Goal: Information Seeking & Learning: Learn about a topic

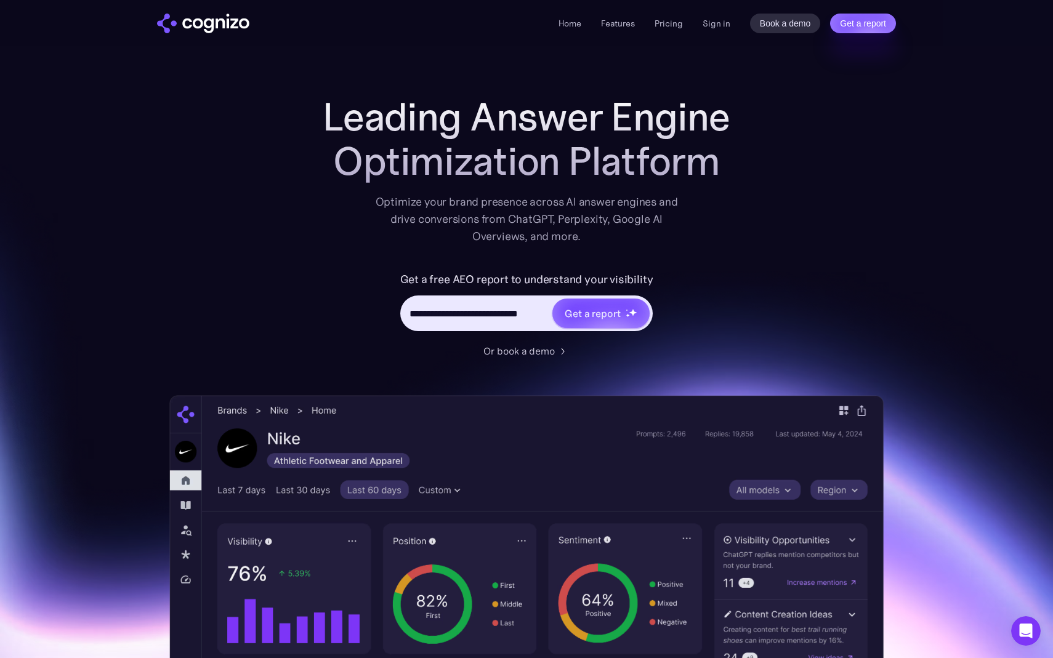
click at [435, 298] on div "**********" at bounding box center [526, 314] width 253 height 36
click at [450, 312] on input "**********" at bounding box center [477, 313] width 150 height 23
drag, startPoint x: 411, startPoint y: 313, endPoint x: 553, endPoint y: 310, distance: 142.2
click at [553, 310] on div "**********" at bounding box center [526, 314] width 253 height 36
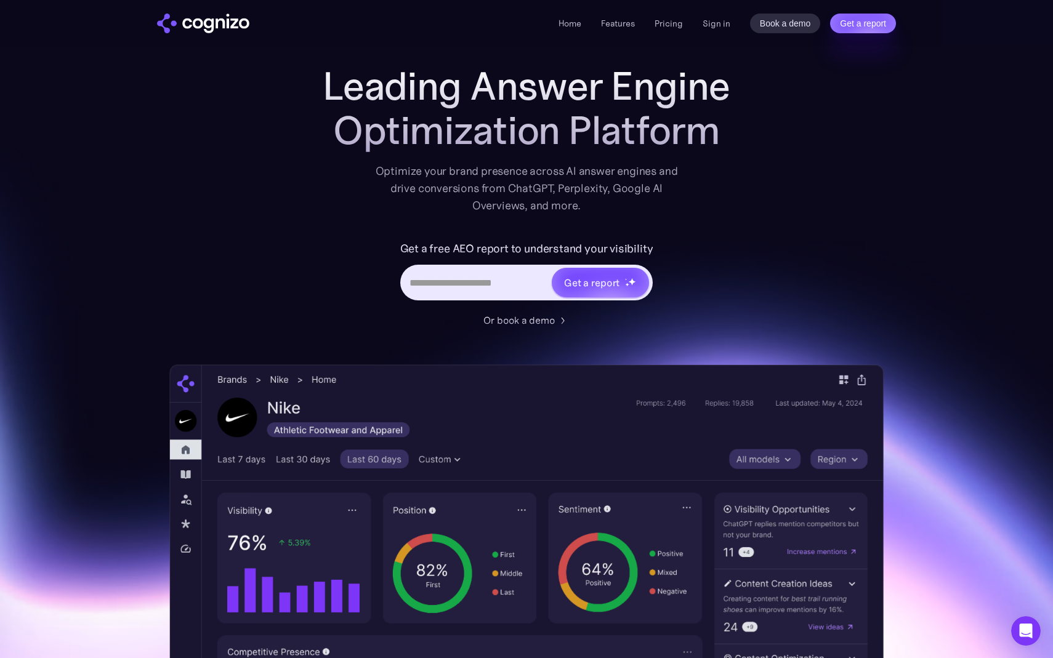
scroll to position [0, 0]
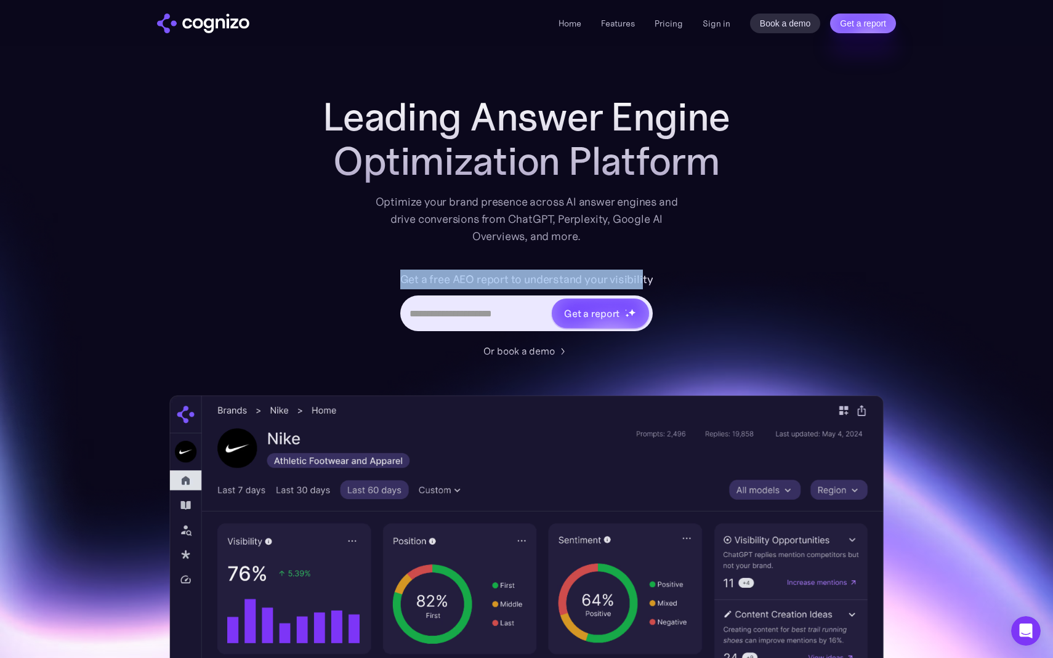
drag, startPoint x: 401, startPoint y: 277, endPoint x: 643, endPoint y: 284, distance: 242.0
click at [643, 284] on label "Get a free AEO report to understand your visibility" at bounding box center [526, 280] width 253 height 20
click at [676, 339] on div "Get a free AEO report to understand your visibility Get a report" at bounding box center [526, 307] width 493 height 74
click at [510, 297] on div "Get a report" at bounding box center [526, 314] width 253 height 36
click at [490, 311] on input "Hero URL Input Form" at bounding box center [476, 313] width 149 height 23
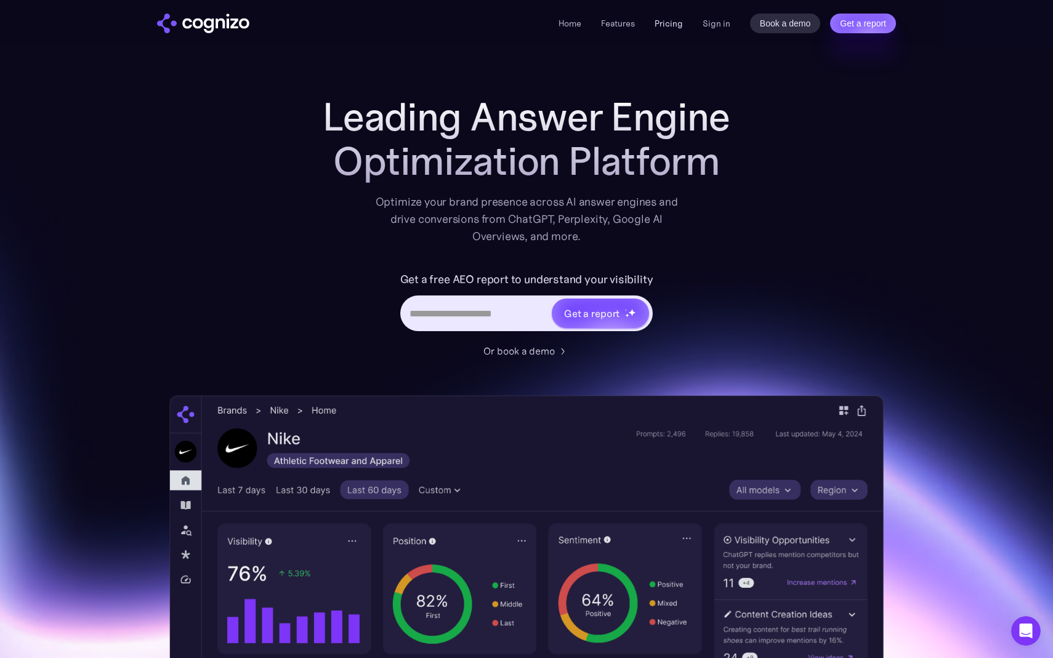
click at [670, 25] on link "Pricing" at bounding box center [668, 23] width 28 height 11
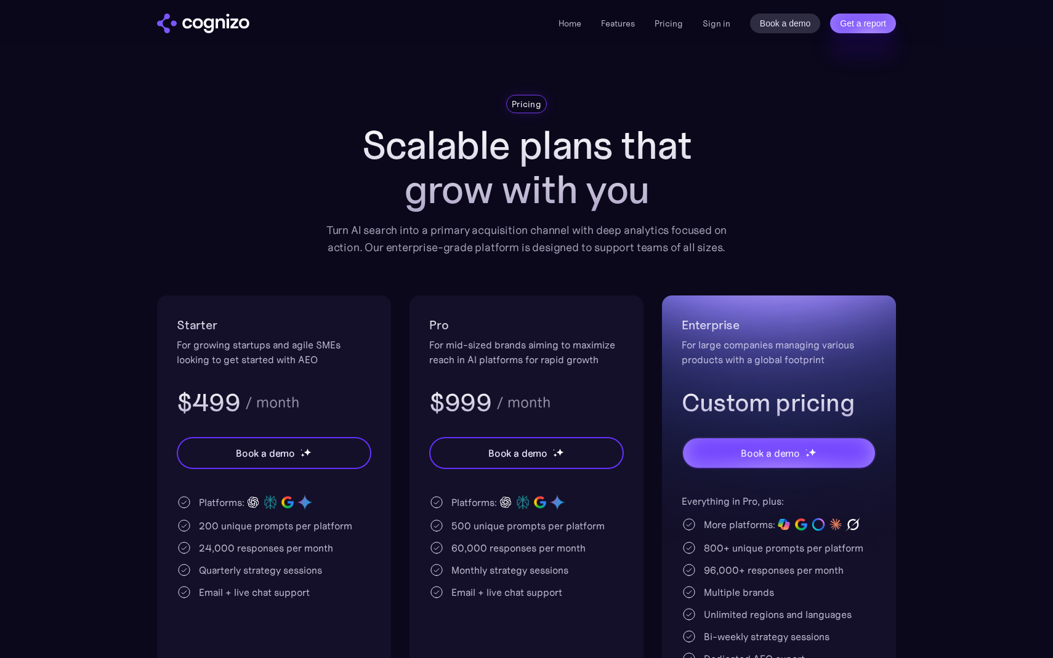
scroll to position [159, 0]
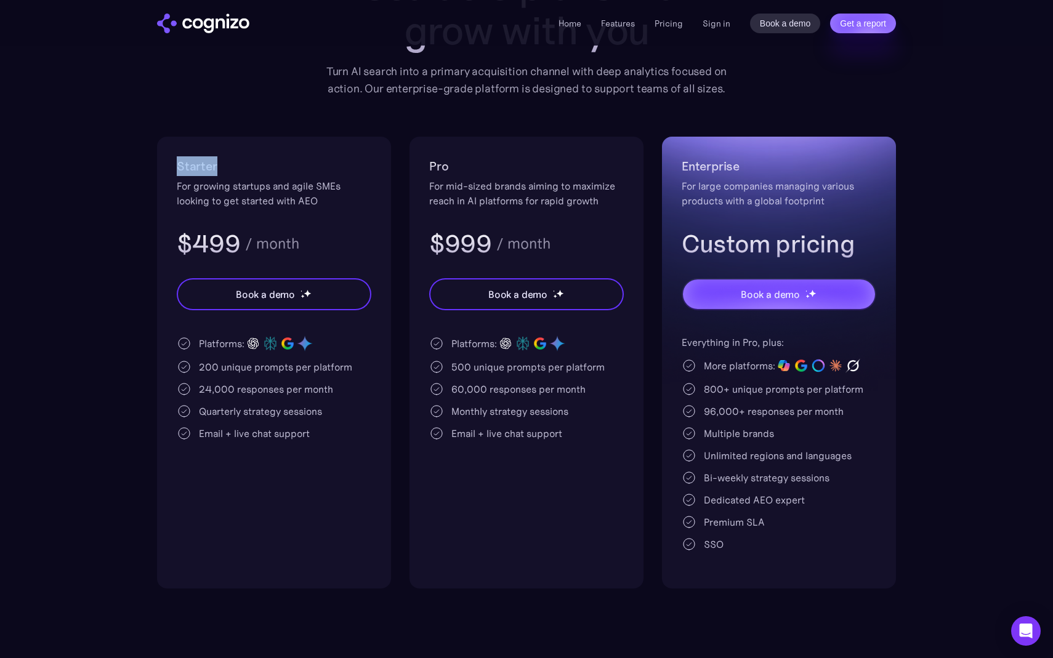
drag, startPoint x: 223, startPoint y: 169, endPoint x: 156, endPoint y: 168, distance: 66.5
click at [156, 168] on section "Pricing Scalable plans that grow with you Turn AI search into a primary acquisi…" at bounding box center [526, 262] width 1053 height 653
drag, startPoint x: 296, startPoint y: 204, endPoint x: 272, endPoint y: 233, distance: 37.1
click at [272, 233] on div "Starter For growing startups and agile SMEs looking to get started with AEO $49…" at bounding box center [274, 207] width 195 height 103
drag, startPoint x: 358, startPoint y: 368, endPoint x: 201, endPoint y: 376, distance: 156.6
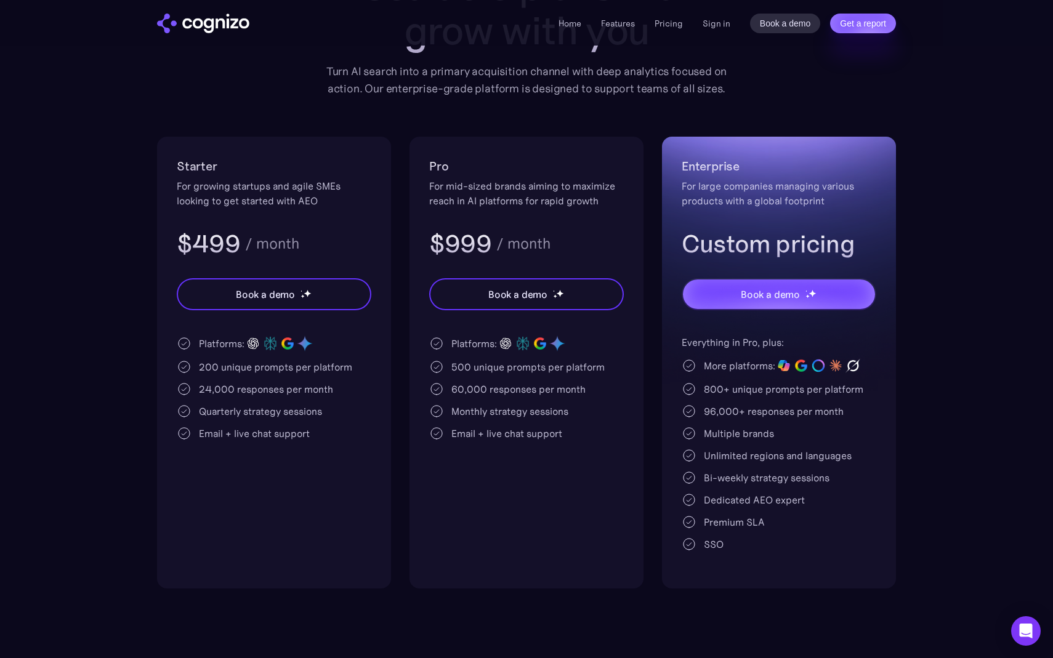
click at [201, 376] on div "Platforms: 200 unique prompts per platform 24,000 responses per month Quarterly…" at bounding box center [274, 388] width 195 height 106
drag, startPoint x: 336, startPoint y: 387, endPoint x: 195, endPoint y: 390, distance: 141.6
click at [195, 390] on div "24,000 responses per month" at bounding box center [274, 389] width 195 height 15
drag, startPoint x: 323, startPoint y: 411, endPoint x: 200, endPoint y: 414, distance: 123.2
click at [200, 414] on div "Quarterly strategy sessions" at bounding box center [260, 411] width 123 height 15
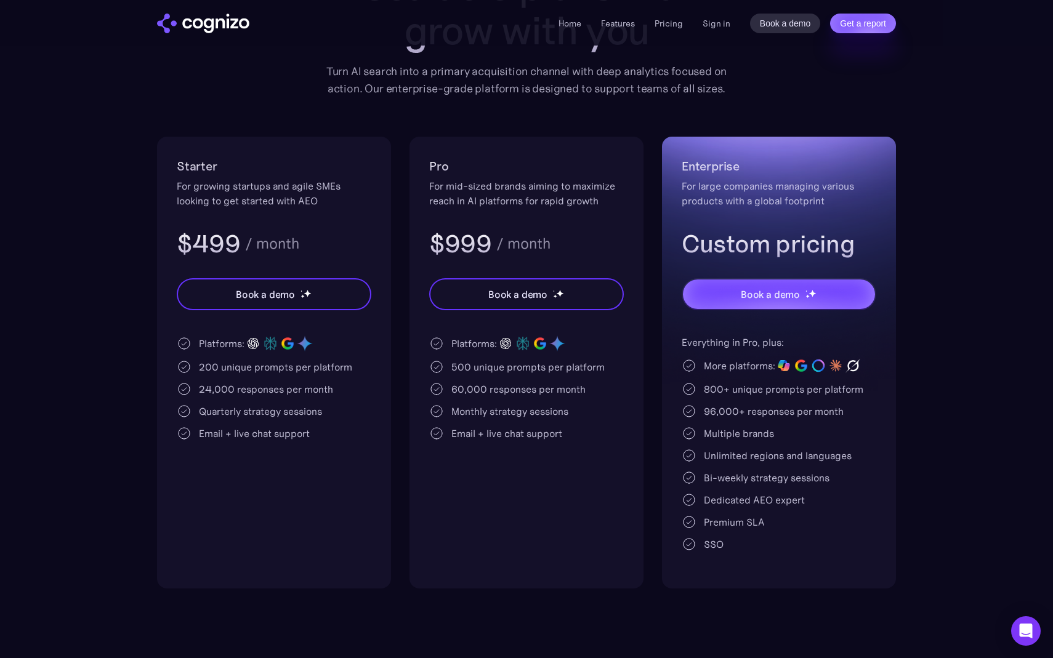
click at [238, 480] on div "Starter For growing startups and agile SMEs looking to get started with AEO $49…" at bounding box center [274, 363] width 234 height 452
drag, startPoint x: 312, startPoint y: 440, endPoint x: 198, endPoint y: 448, distance: 114.1
click at [198, 448] on div "Starter For growing startups and agile SMEs looking to get started with AEO $49…" at bounding box center [274, 363] width 234 height 452
click at [199, 444] on div "Starter For growing startups and agile SMEs looking to get started with AEO $49…" at bounding box center [274, 363] width 234 height 452
drag, startPoint x: 202, startPoint y: 438, endPoint x: 293, endPoint y: 449, distance: 91.8
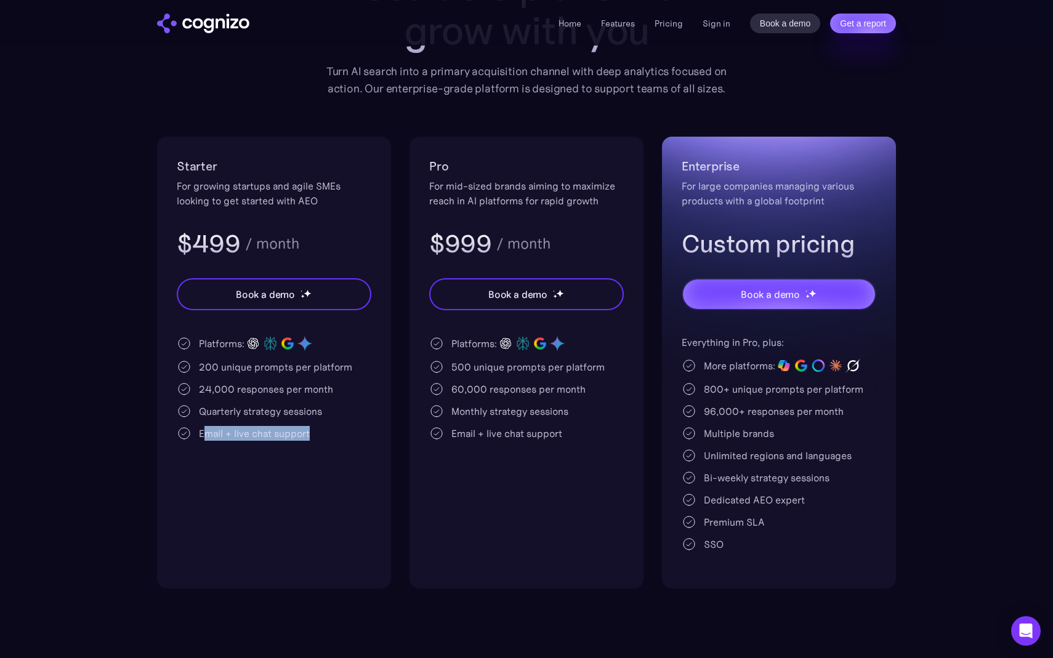
click at [293, 449] on div "Starter For growing startups and agile SMEs looking to get started with AEO $49…" at bounding box center [274, 363] width 234 height 452
drag, startPoint x: 307, startPoint y: 438, endPoint x: 244, endPoint y: 443, distance: 63.0
click at [244, 443] on div "Starter For growing startups and agile SMEs looking to get started with AEO $49…" at bounding box center [274, 363] width 234 height 452
click at [298, 435] on div "Email + live chat support" at bounding box center [254, 433] width 111 height 15
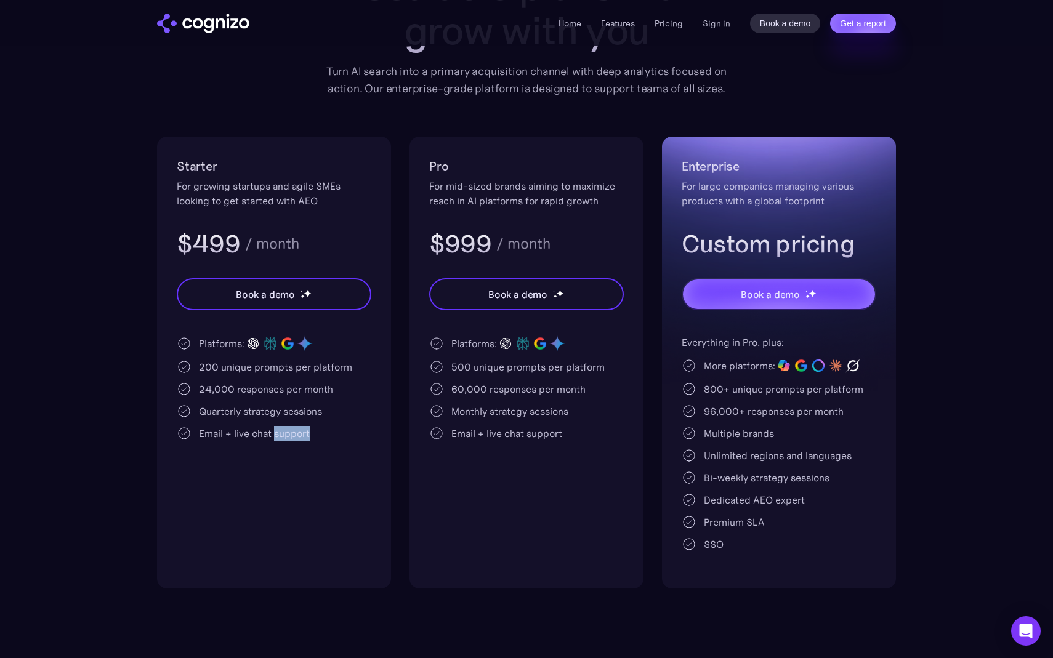
drag, startPoint x: 298, startPoint y: 435, endPoint x: 296, endPoint y: 409, distance: 26.0
click at [296, 413] on div "Platforms: 200 unique prompts per platform 24,000 responses per month Quarterly…" at bounding box center [274, 388] width 195 height 106
drag, startPoint x: 222, startPoint y: 239, endPoint x: 155, endPoint y: 241, distance: 67.7
click at [155, 241] on section "Pricing Scalable plans that grow with you Turn AI search into a primary acquisi…" at bounding box center [526, 262] width 1053 height 653
drag, startPoint x: 203, startPoint y: 411, endPoint x: 296, endPoint y: 414, distance: 93.0
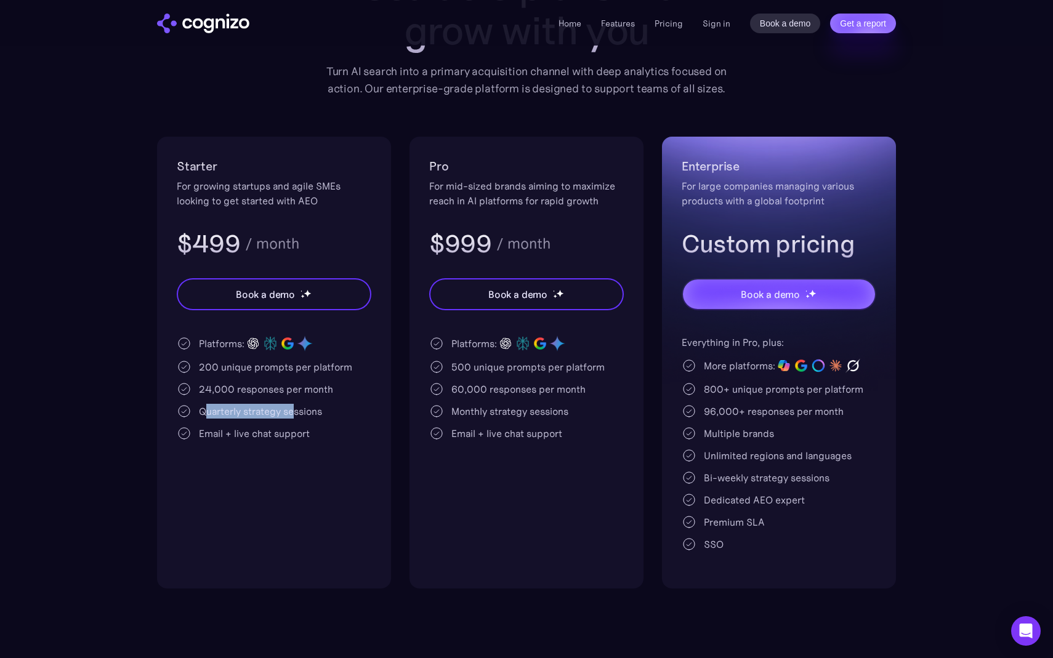
click at [296, 414] on div "Quarterly strategy sessions" at bounding box center [260, 411] width 123 height 15
drag, startPoint x: 239, startPoint y: 435, endPoint x: 336, endPoint y: 438, distance: 97.3
click at [336, 438] on div "Email + live chat support" at bounding box center [274, 433] width 195 height 15
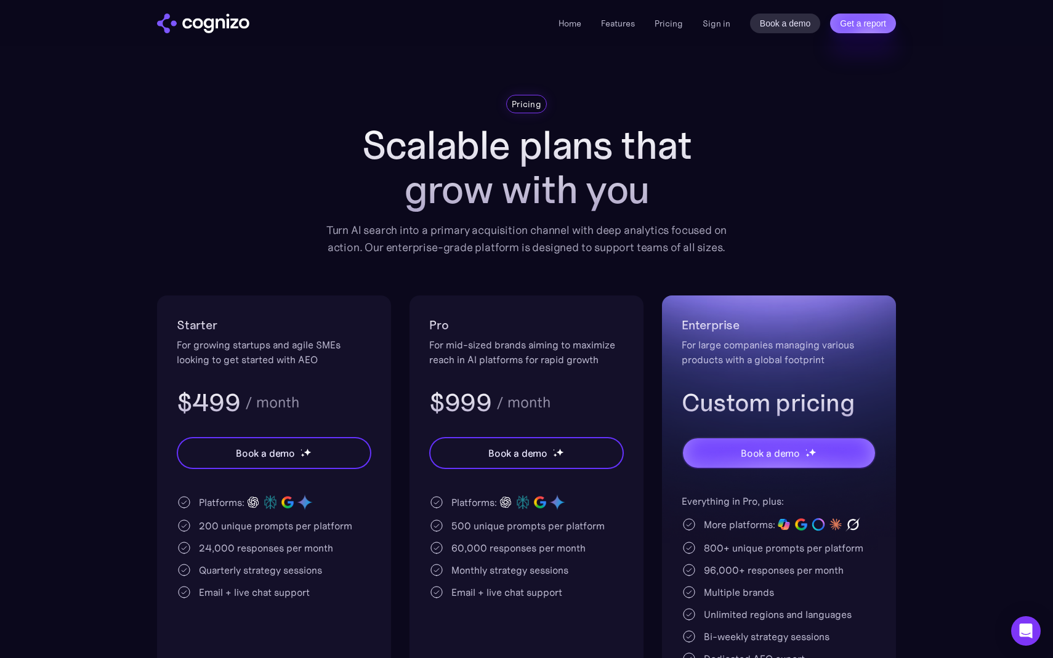
click at [198, 38] on div "Home Features Pricing Book a demo Get a report Sign in Book a demo Get a report" at bounding box center [526, 23] width 887 height 46
click at [196, 30] on img "home" at bounding box center [203, 24] width 92 height 20
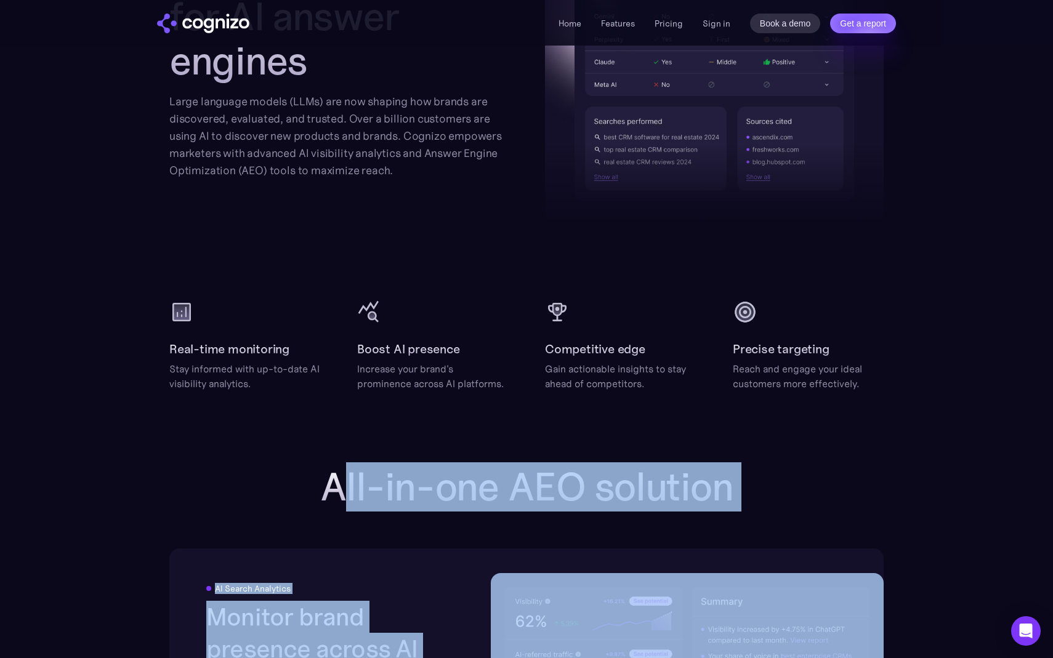
drag, startPoint x: 337, startPoint y: 504, endPoint x: 627, endPoint y: 520, distance: 290.4
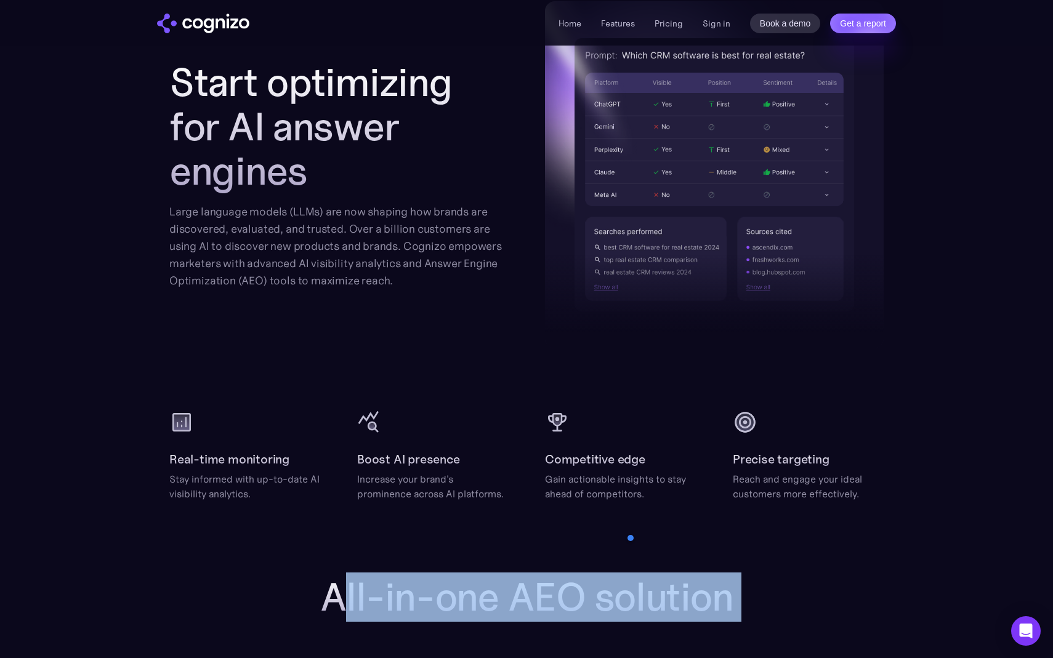
scroll to position [1279, 0]
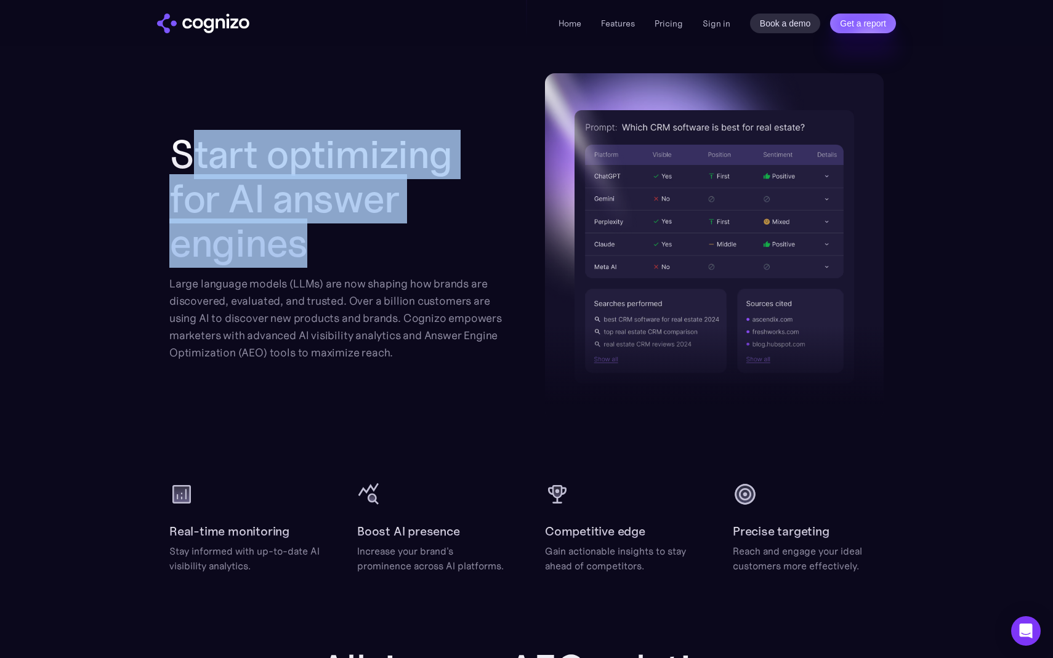
drag, startPoint x: 185, startPoint y: 141, endPoint x: 332, endPoint y: 268, distance: 195.1
click at [332, 268] on div "Start optimizing for AI answer engines Large language models (LLMs) are now sha…" at bounding box center [338, 246] width 339 height 229
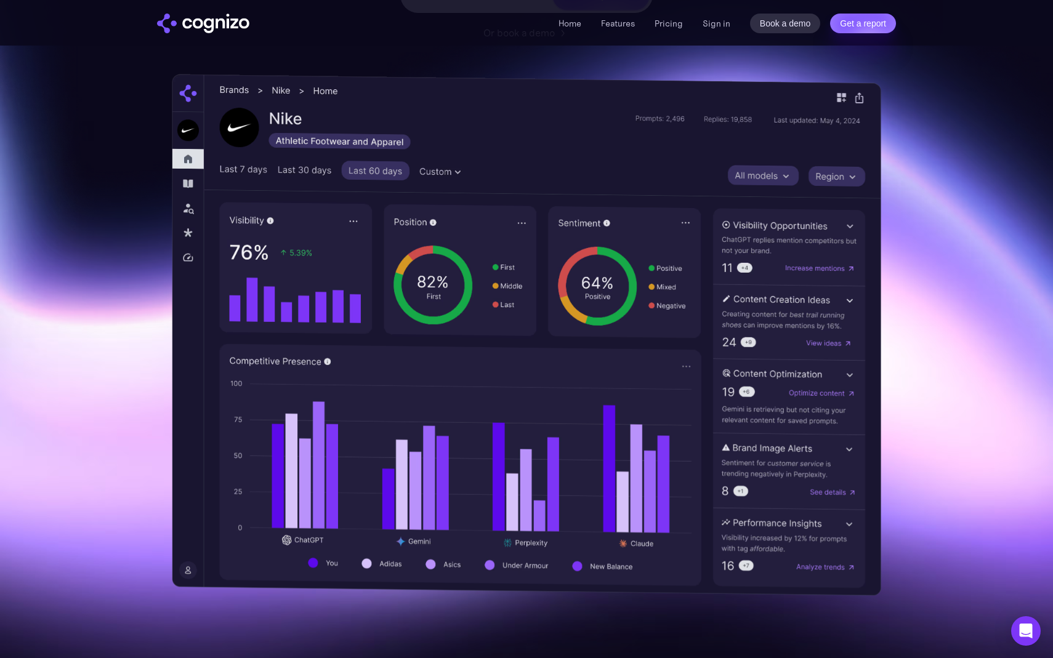
scroll to position [0, 0]
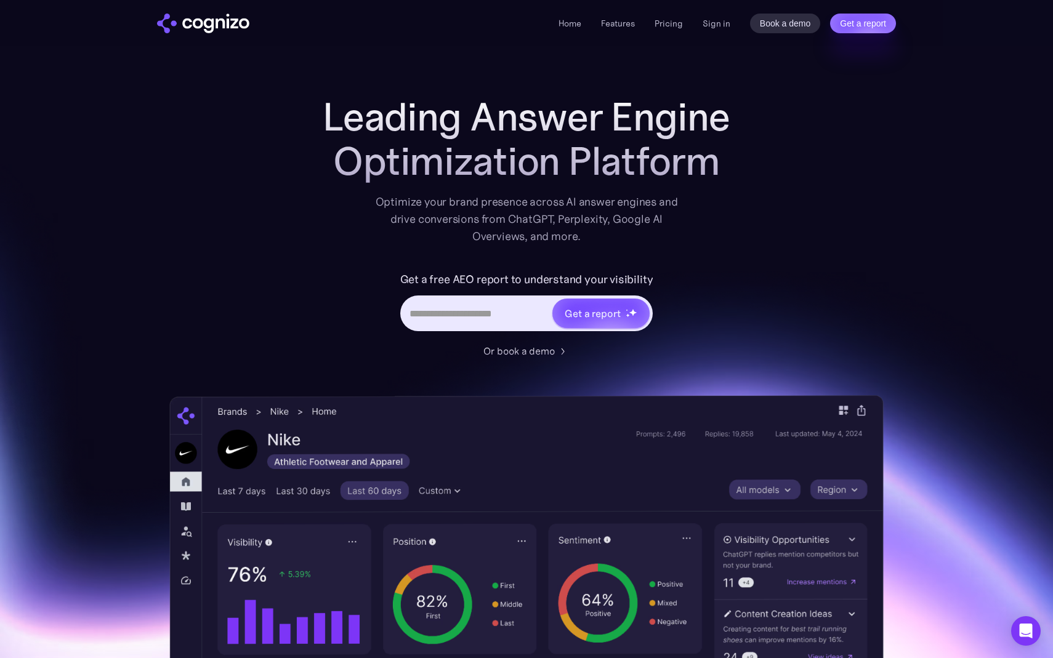
click at [388, 183] on h1 "Leading Answer Engine Optimization Platform" at bounding box center [526, 139] width 493 height 89
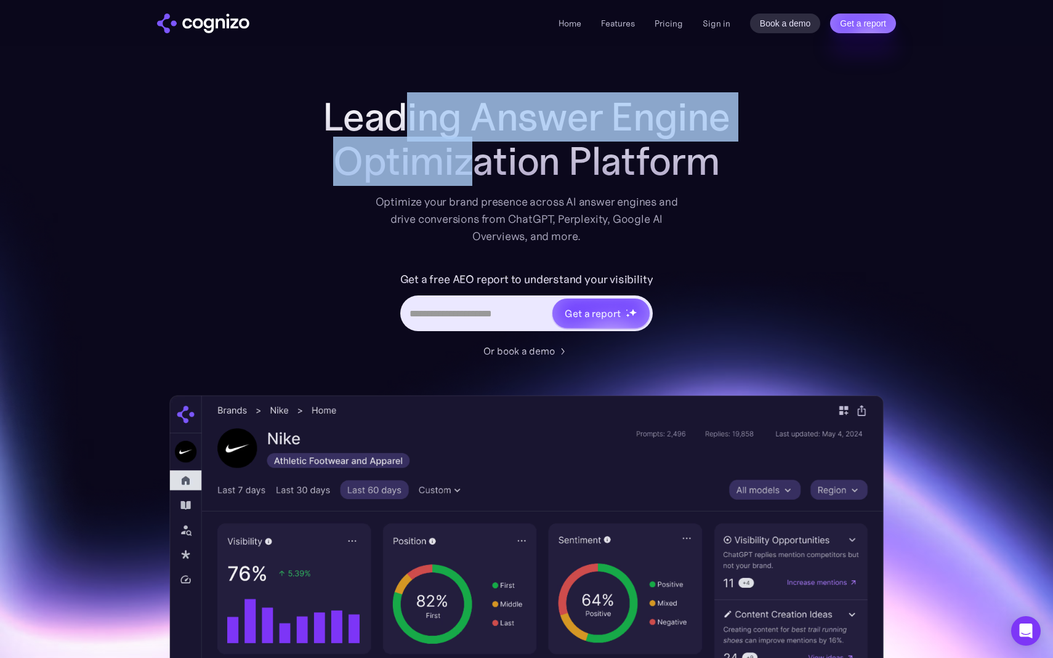
drag, startPoint x: 400, startPoint y: 122, endPoint x: 496, endPoint y: 158, distance: 102.5
click at [496, 158] on h1 "Leading Answer Engine Optimization Platform" at bounding box center [526, 139] width 493 height 89
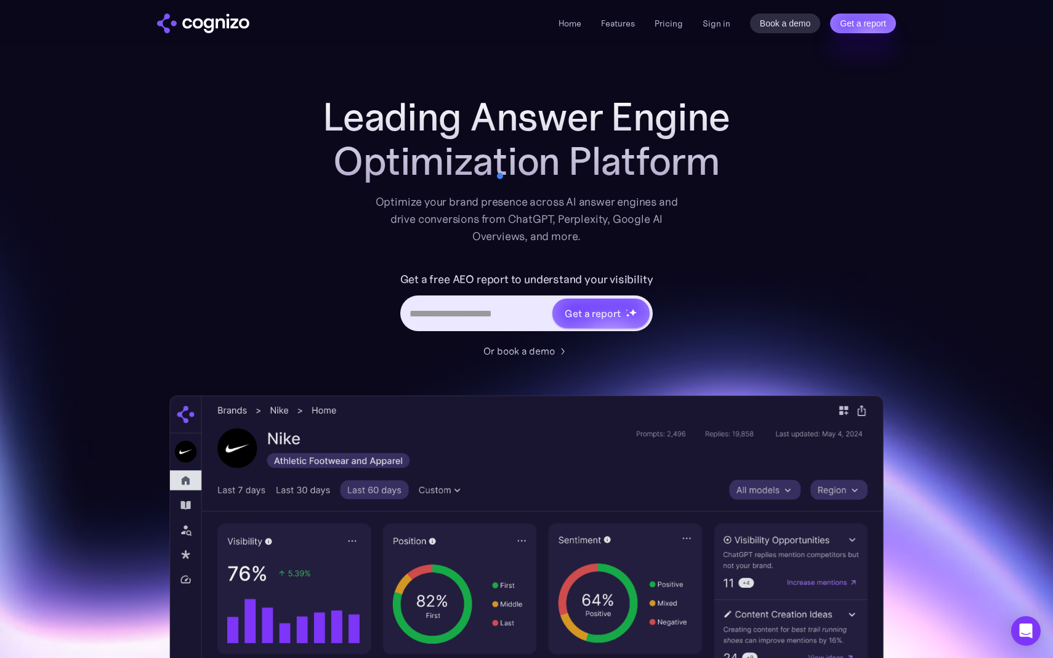
click at [473, 329] on div "Get a report" at bounding box center [526, 314] width 253 height 36
click at [473, 321] on input "Hero URL Input Form" at bounding box center [477, 313] width 150 height 23
